Goal: Navigation & Orientation: Find specific page/section

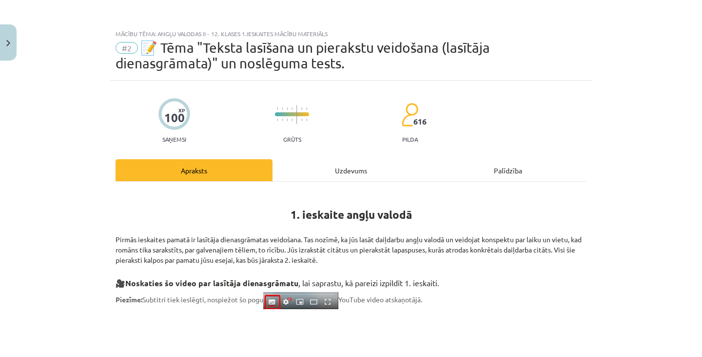
click at [4, 45] on button "Close" at bounding box center [8, 42] width 17 height 36
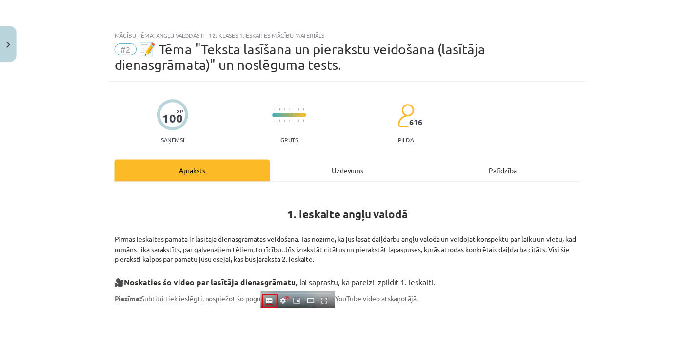
scroll to position [516, 0]
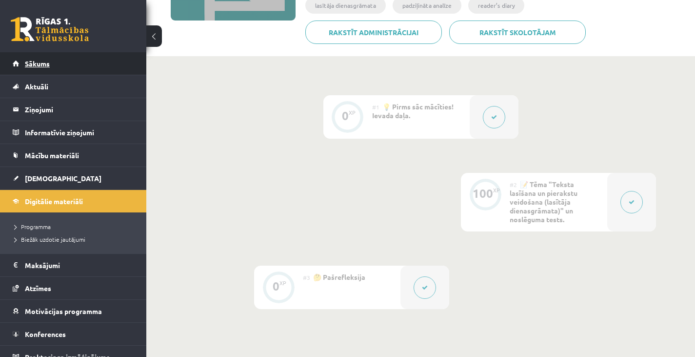
click at [29, 60] on span "Sākums" at bounding box center [37, 63] width 25 height 9
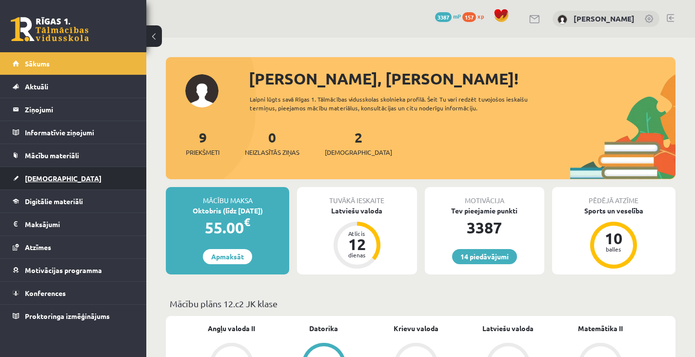
click at [30, 175] on span "[DEMOGRAPHIC_DATA]" at bounding box center [63, 178] width 77 height 9
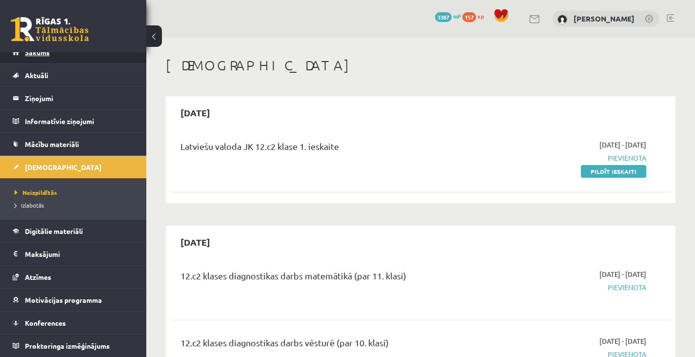
click at [71, 59] on link "Sākums" at bounding box center [73, 52] width 121 height 22
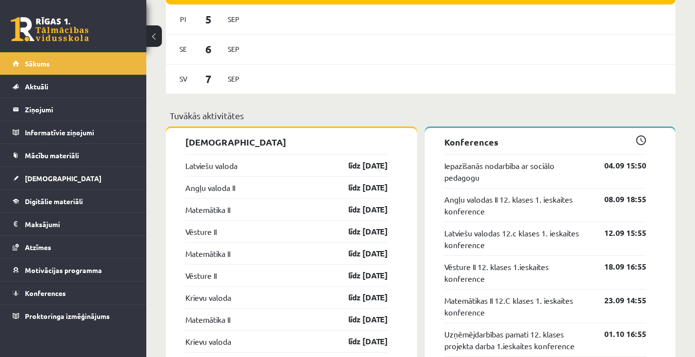
scroll to position [681, 0]
